Goal: Information Seeking & Learning: Learn about a topic

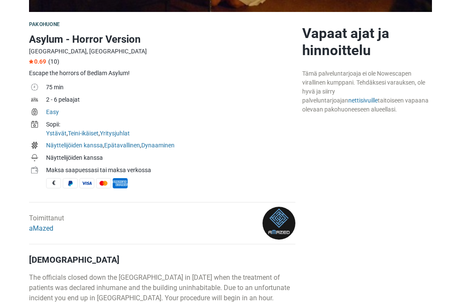
scroll to position [248, 0]
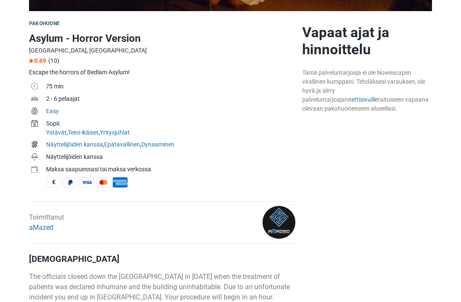
click at [41, 230] on link "aMazed" at bounding box center [41, 227] width 24 height 8
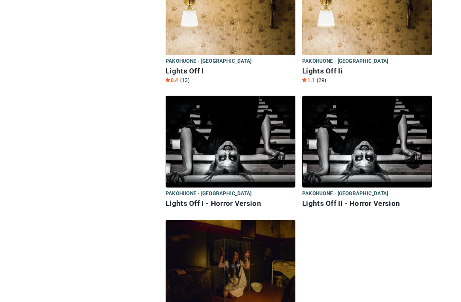
scroll to position [554, 0]
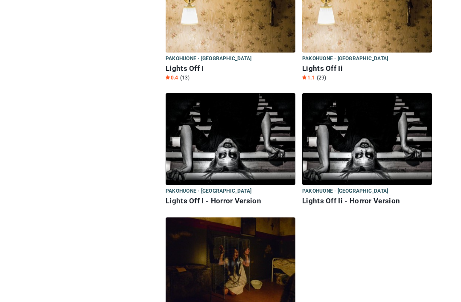
click at [213, 200] on h6 "Lights Off I - Horror Version" at bounding box center [231, 201] width 130 height 9
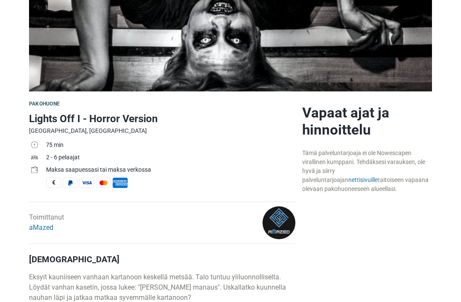
scroll to position [161, 0]
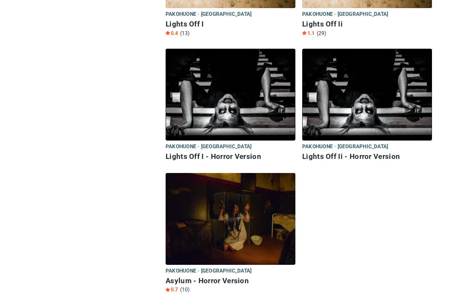
scroll to position [631, 0]
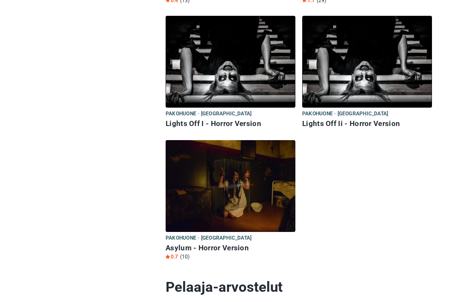
click at [220, 247] on h6 "Asylum - Horror Version" at bounding box center [231, 247] width 130 height 9
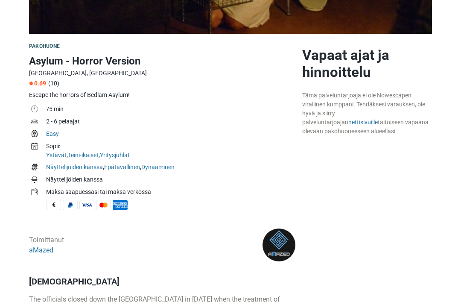
scroll to position [225, 0]
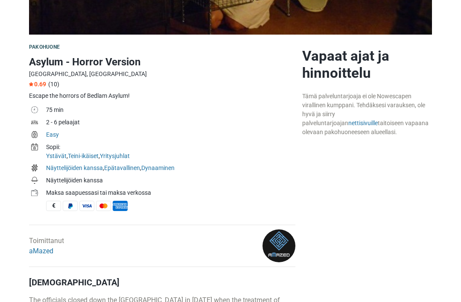
click at [348, 123] on link "nettisivuille" at bounding box center [362, 123] width 29 height 7
